Goal: Navigation & Orientation: Find specific page/section

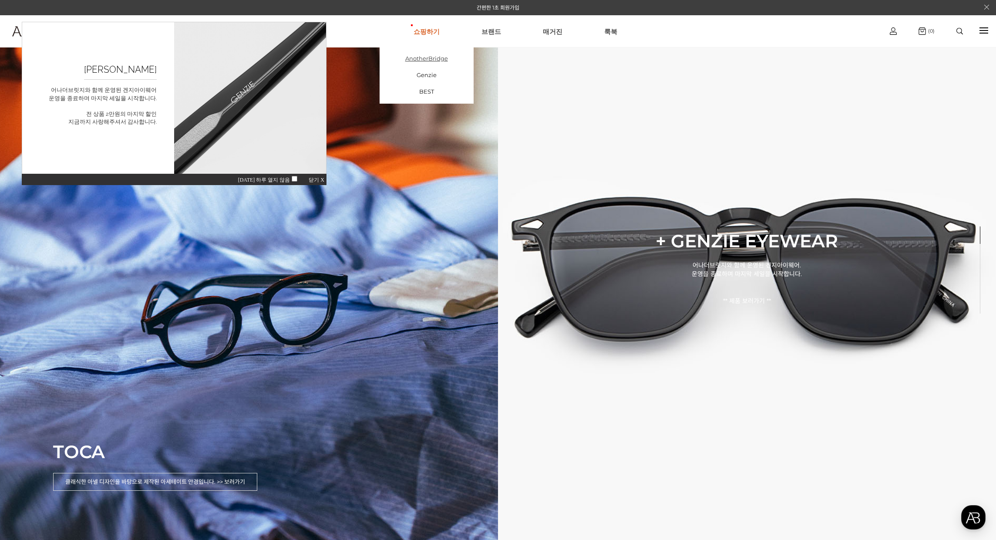
click at [432, 59] on link "AnotherBridge" at bounding box center [427, 58] width 94 height 17
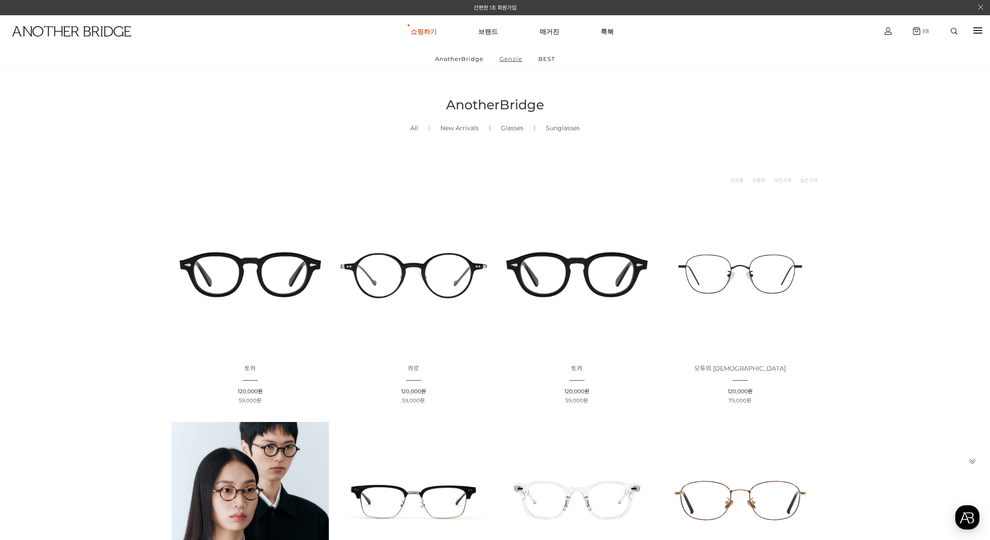
click at [505, 57] on link "Genzie" at bounding box center [510, 58] width 37 height 23
